Goal: Task Accomplishment & Management: Use online tool/utility

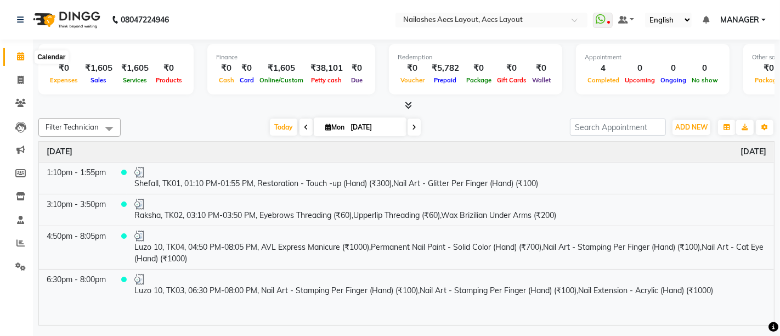
click at [18, 55] on icon at bounding box center [20, 56] width 7 height 8
click at [20, 76] on icon at bounding box center [21, 80] width 6 height 8
select select "8467"
select select "service"
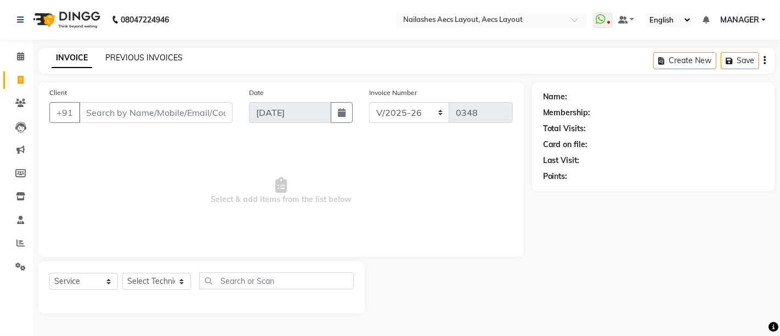
click at [124, 57] on link "PREVIOUS INVOICES" at bounding box center [143, 58] width 77 height 10
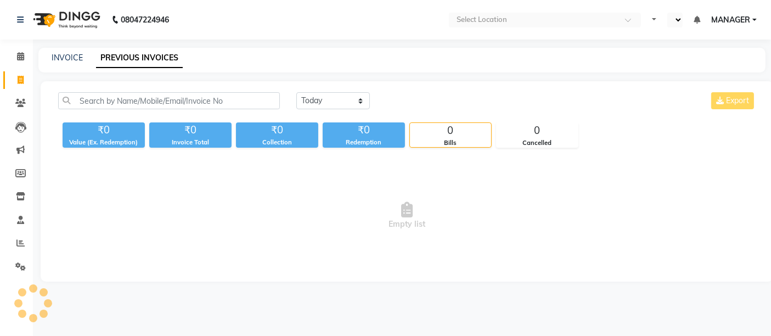
select select "en"
